Goal: Find specific page/section: Find specific page/section

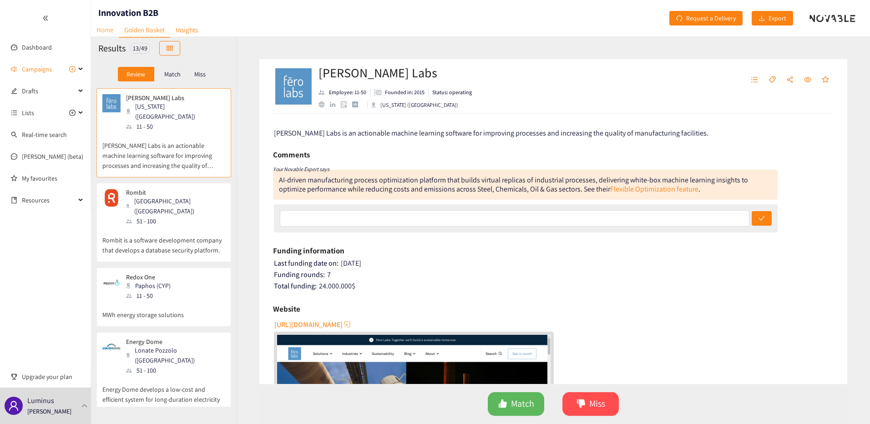
click at [105, 35] on link "Home" at bounding box center [105, 30] width 28 height 14
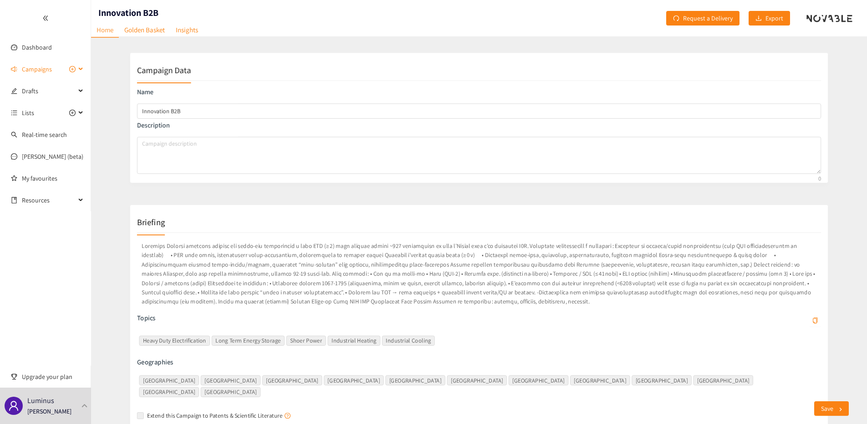
click at [40, 68] on span "Campaigns" at bounding box center [37, 69] width 30 height 18
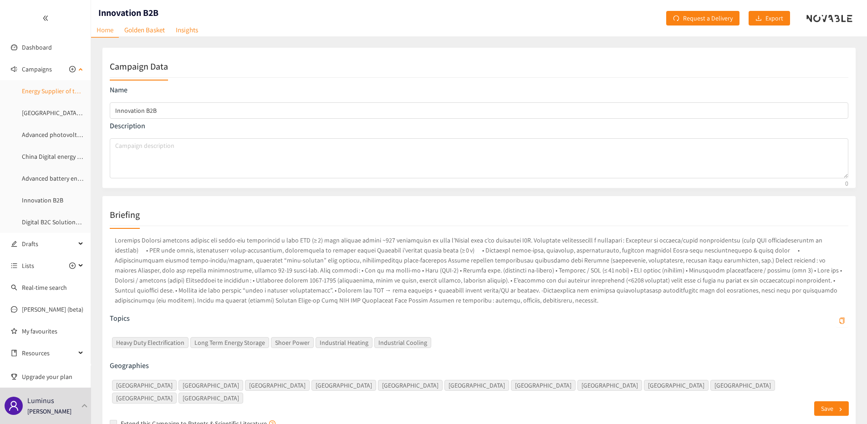
click at [47, 90] on link "Energy Supplier of the future" at bounding box center [61, 91] width 78 height 8
